Goal: Task Accomplishment & Management: Use online tool/utility

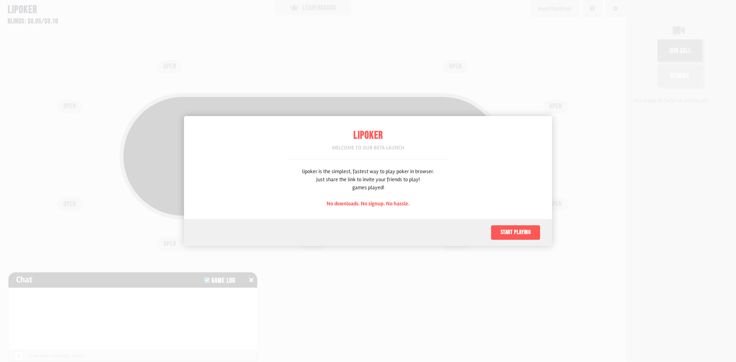
scroll to position [38, 0]
click at [504, 230] on button "Start playing" at bounding box center [515, 232] width 50 height 15
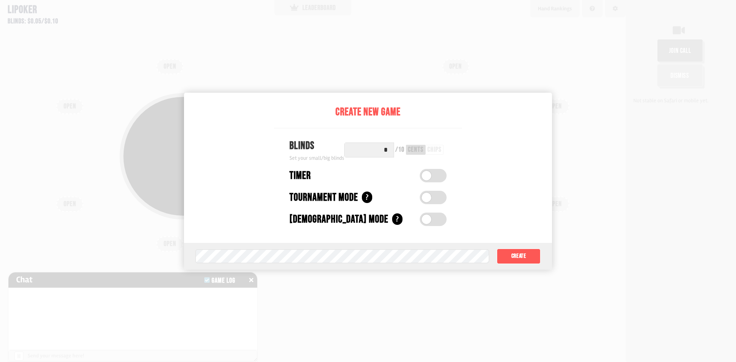
click at [604, 210] on div at bounding box center [368, 181] width 736 height 362
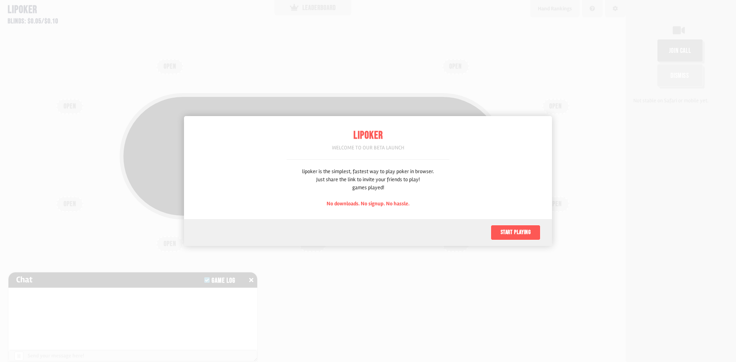
scroll to position [38, 0]
click at [476, 227] on div "Start playing" at bounding box center [368, 232] width 368 height 27
click at [489, 229] on div "Start playing" at bounding box center [368, 232] width 368 height 27
click at [507, 230] on button "Start playing" at bounding box center [515, 232] width 50 height 15
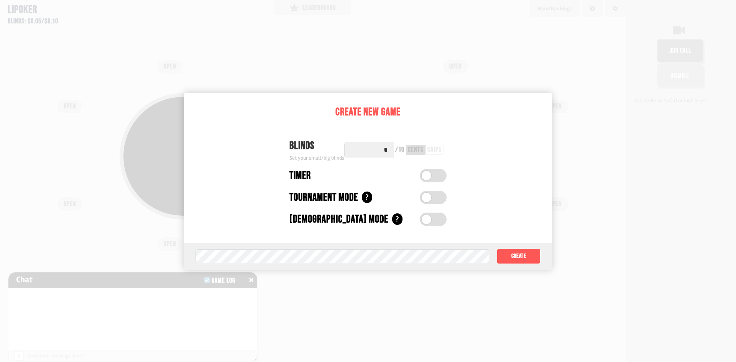
click at [357, 155] on input "*" at bounding box center [369, 150] width 50 height 15
drag, startPoint x: 391, startPoint y: 154, endPoint x: 424, endPoint y: 162, distance: 34.8
click at [423, 162] on div "Blinds Set your small/big blinds * / 10 cents chips" at bounding box center [368, 150] width 188 height 24
click at [437, 150] on div "chips" at bounding box center [434, 149] width 14 height 7
drag, startPoint x: 384, startPoint y: 152, endPoint x: 406, endPoint y: 158, distance: 22.1
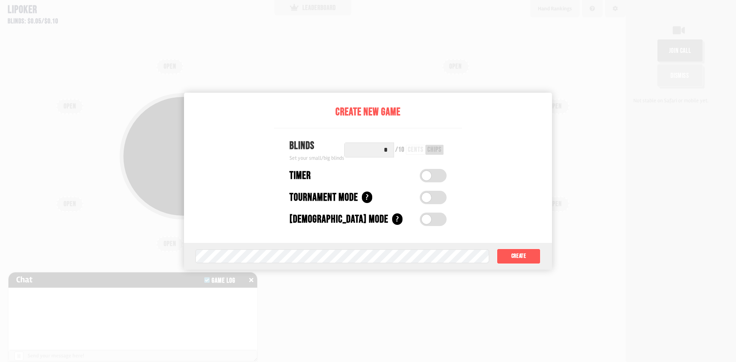
click at [401, 156] on div "* / 10 cents chips" at bounding box center [395, 150] width 102 height 15
click at [430, 168] on div "Timer" at bounding box center [368, 176] width 188 height 16
click at [432, 175] on label at bounding box center [432, 175] width 27 height 13
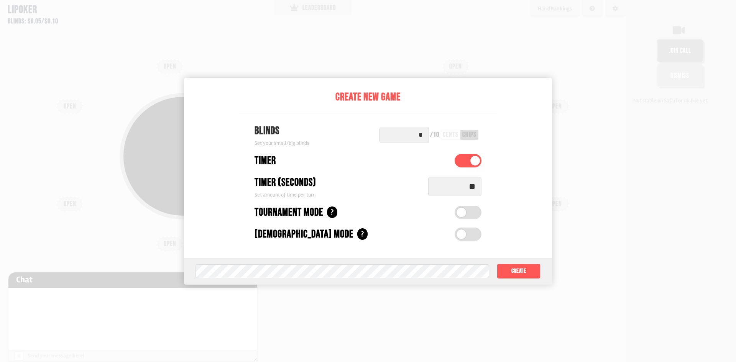
drag, startPoint x: 465, startPoint y: 187, endPoint x: 480, endPoint y: 190, distance: 15.2
click at [480, 190] on input "**" at bounding box center [454, 186] width 53 height 19
click at [480, 160] on span at bounding box center [475, 161] width 10 height 10
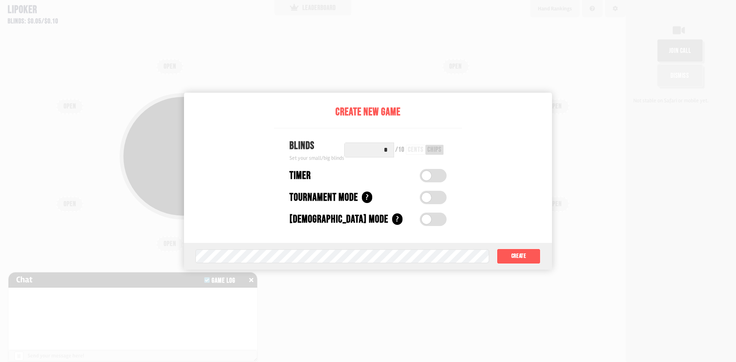
click at [448, 174] on div "Timer" at bounding box center [368, 176] width 188 height 16
click at [442, 176] on label at bounding box center [432, 175] width 27 height 13
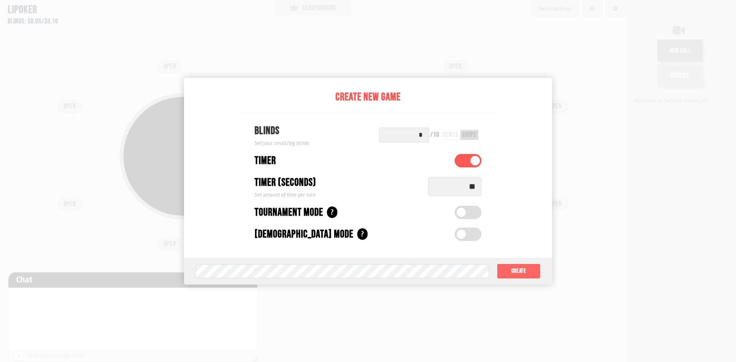
click at [520, 269] on button "Create" at bounding box center [518, 271] width 44 height 15
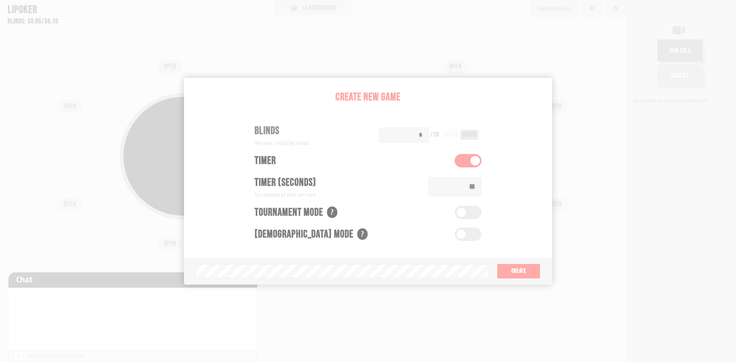
click at [539, 274] on div "Pot: $0.00 COPY GAME LINK OPEN OPEN OPEN OPEN OPEN OPEN OPEN OPEN OPEN" at bounding box center [312, 181] width 625 height 362
drag, startPoint x: 468, startPoint y: 191, endPoint x: 455, endPoint y: 71, distance: 120.9
click at [467, 182] on div "Pot: $0.00 COPY GAME LINK" at bounding box center [313, 156] width 386 height 127
click at [462, 25] on div "Pot: $0.00 COPY GAME LINK OPEN OPEN OPEN OPEN OPEN OPEN OPEN OPEN OPEN" at bounding box center [312, 181] width 625 height 362
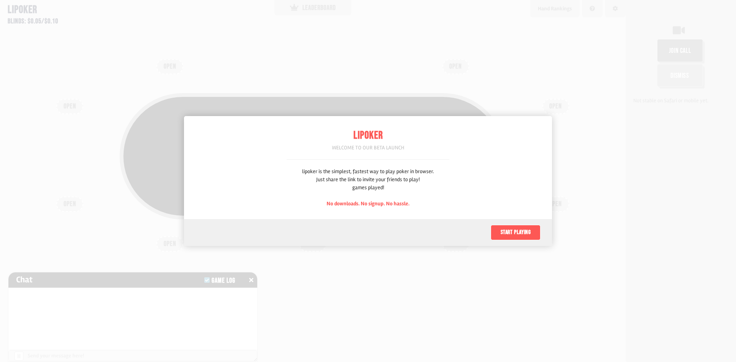
scroll to position [38, 0]
click at [505, 237] on button "Start playing" at bounding box center [515, 232] width 50 height 15
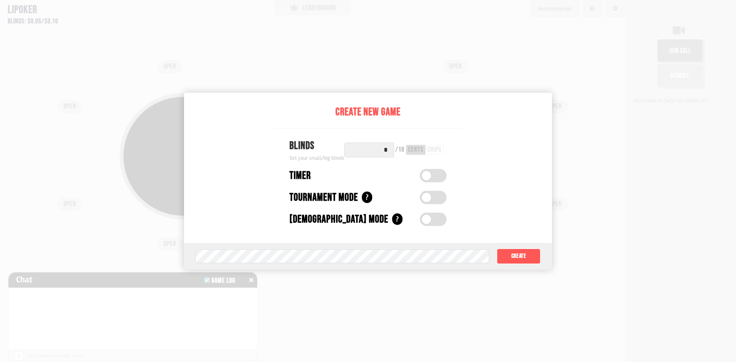
click at [514, 260] on button "Create" at bounding box center [518, 256] width 44 height 15
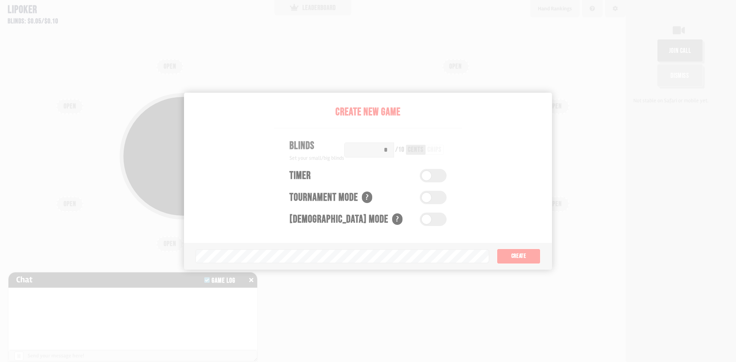
click at [563, 241] on div "Pot: $0.00 COPY GAME LINK" at bounding box center [313, 174] width 552 height 181
click at [513, 259] on div "Pot: $0.00 COPY GAME LINK" at bounding box center [313, 174] width 552 height 181
drag, startPoint x: 254, startPoint y: 193, endPoint x: 328, endPoint y: 177, distance: 75.5
click at [277, 190] on div "Pot: $0.00 COPY GAME LINK" at bounding box center [313, 156] width 386 height 127
drag, startPoint x: 360, startPoint y: 164, endPoint x: 362, endPoint y: 147, distance: 16.6
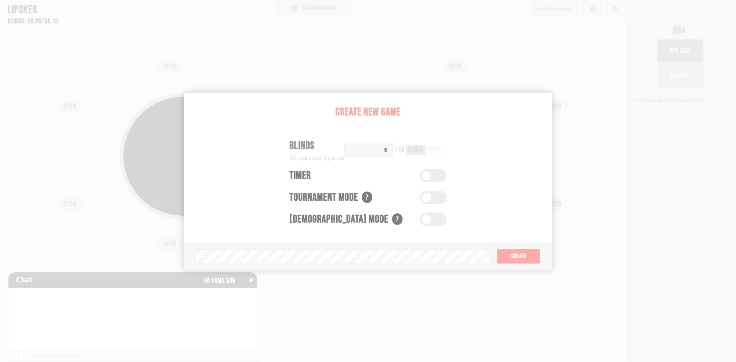
click at [361, 161] on div "COPY GAME LINK" at bounding box center [312, 157] width 378 height 22
drag, startPoint x: 362, startPoint y: 144, endPoint x: 365, endPoint y: 136, distance: 8.8
click at [364, 140] on div "Pot: $0.00 COPY GAME LINK" at bounding box center [313, 156] width 386 height 127
drag, startPoint x: 470, startPoint y: 38, endPoint x: 588, endPoint y: 0, distance: 123.5
click at [537, 13] on div "Lipoker Blinds: $0.05/$0.10 LEADERBOARD Leaderboard Show all time players Playe…" at bounding box center [312, 181] width 625 height 362
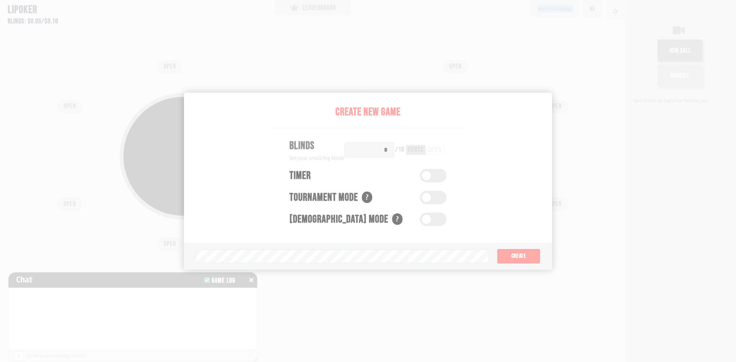
click at [615, 15] on div at bounding box center [614, 12] width 5 height 8
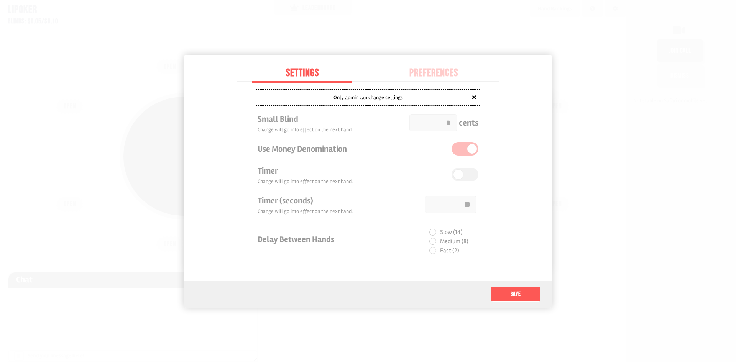
click at [439, 83] on div "Only admin can change settings Small Blind Change will go into effect on the ne…" at bounding box center [367, 176] width 263 height 188
click at [442, 75] on div "Preferences" at bounding box center [433, 73] width 131 height 16
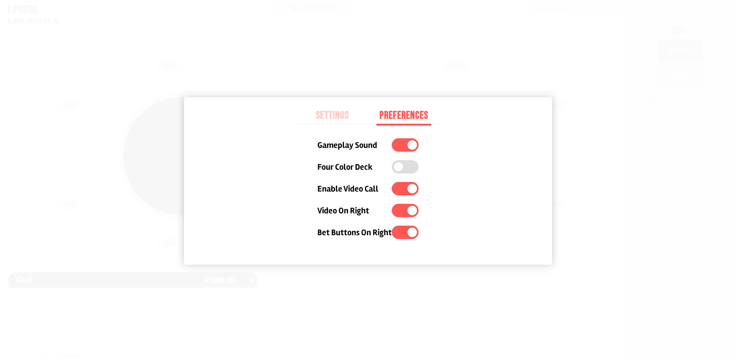
click at [577, 278] on div at bounding box center [368, 181] width 736 height 362
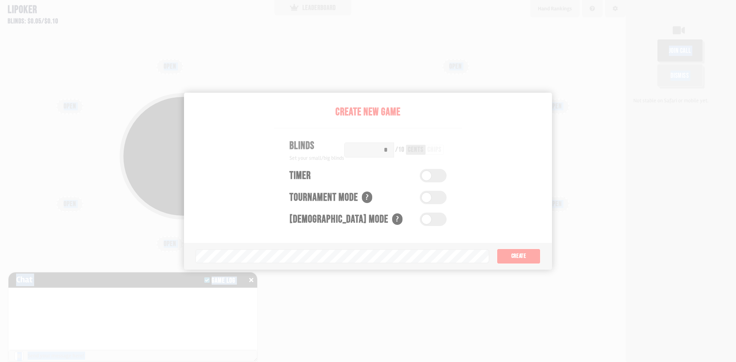
drag, startPoint x: 627, startPoint y: 285, endPoint x: 528, endPoint y: 264, distance: 102.1
click at [611, 283] on div "Lipoker Blinds: $0.05/$0.10 LEADERBOARD Leaderboard Show all time players Playe…" at bounding box center [368, 181] width 736 height 362
drag, startPoint x: 501, startPoint y: 258, endPoint x: 496, endPoint y: 257, distance: 4.3
click at [500, 258] on div "Pot: $0.00 COPY GAME LINK" at bounding box center [313, 174] width 552 height 181
click at [496, 257] on div "Pot: $0.00 COPY GAME LINK" at bounding box center [313, 174] width 552 height 181
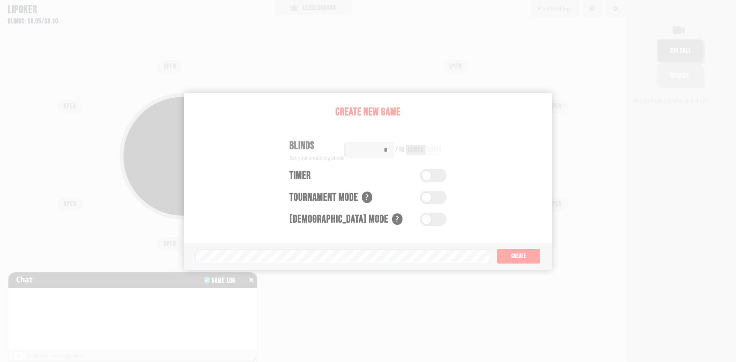
click at [459, 253] on div "Pot: $0.00 COPY GAME LINK" at bounding box center [313, 174] width 552 height 181
click at [690, 154] on div "join call Dismiss Not stable on Safari or mobile yet." at bounding box center [680, 181] width 110 height 362
